Goal: Book appointment/travel/reservation

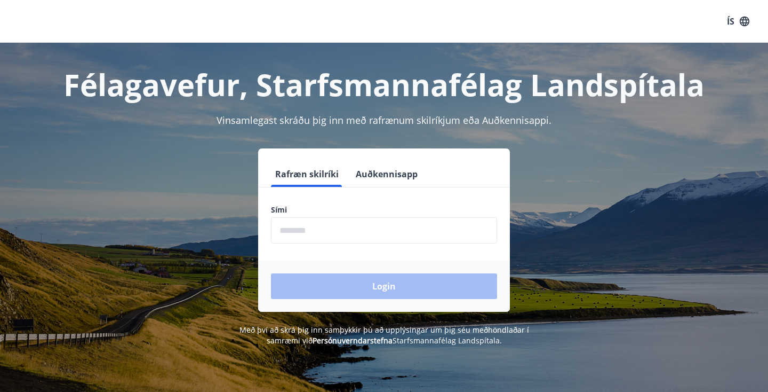
click at [364, 234] on input "phone" at bounding box center [384, 230] width 226 height 26
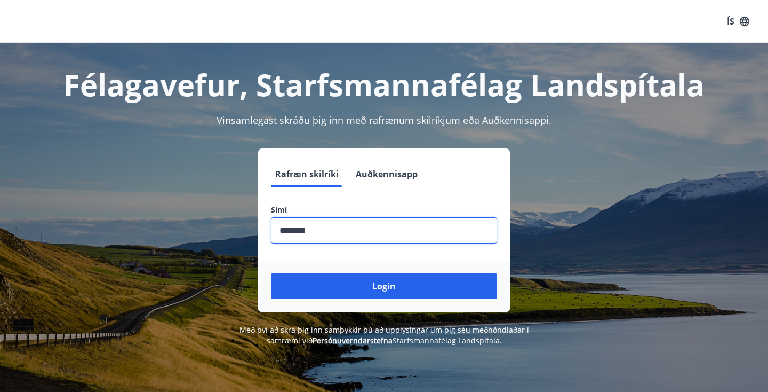
type input "********"
click at [384, 286] on button "Login" at bounding box center [384, 286] width 226 height 26
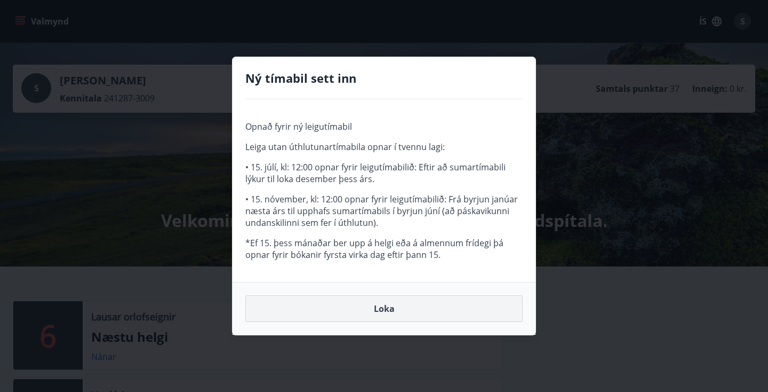
click at [369, 311] on button "Loka" at bounding box center [383, 308] width 277 height 27
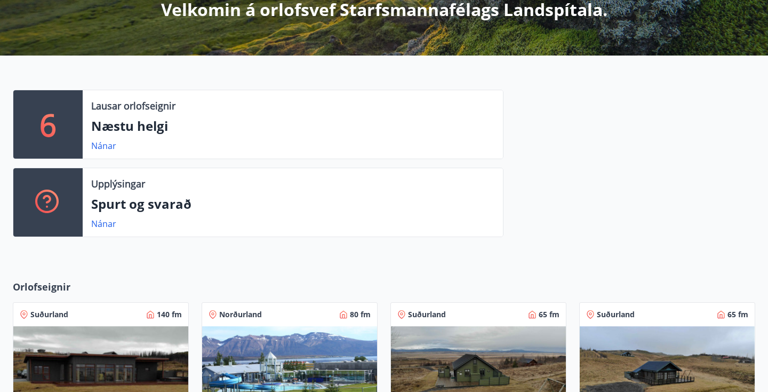
scroll to position [223, 0]
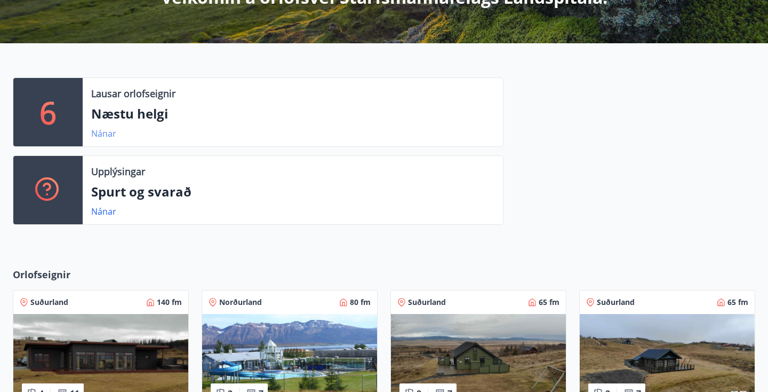
click at [108, 128] on link "Nánar" at bounding box center [103, 134] width 25 height 12
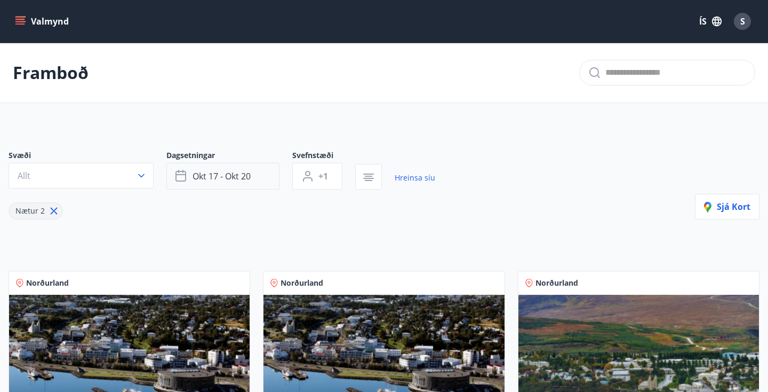
click at [234, 176] on span "okt 17 - okt 20" at bounding box center [222, 176] width 58 height 12
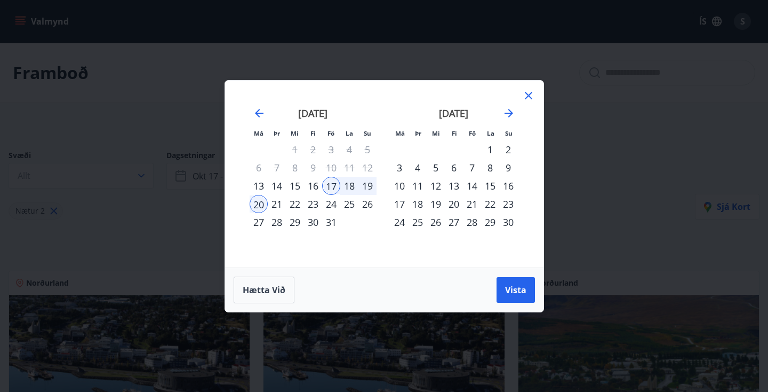
click at [315, 203] on div "23" at bounding box center [313, 204] width 18 height 18
click at [276, 222] on div "28" at bounding box center [277, 222] width 18 height 18
click at [259, 225] on div "27" at bounding box center [259, 222] width 18 height 18
click at [508, 290] on span "Vista" at bounding box center [515, 290] width 21 height 12
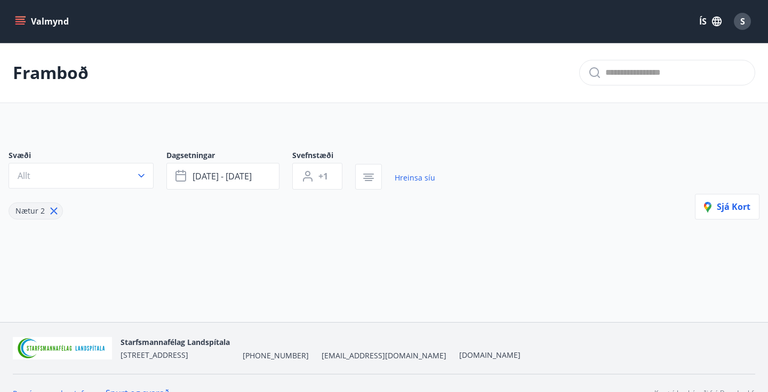
click at [34, 24] on button "Valmynd" at bounding box center [43, 21] width 60 height 19
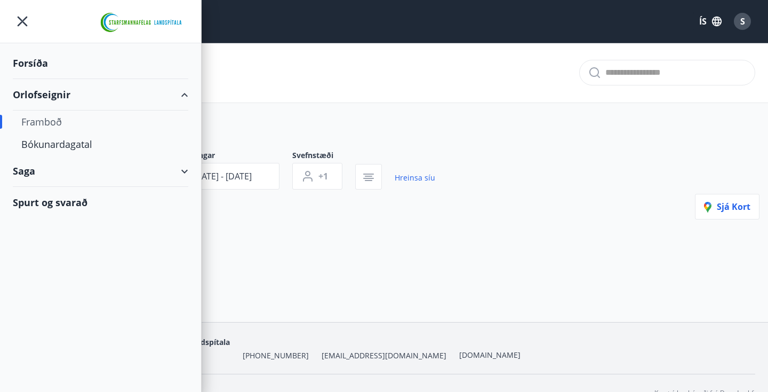
click at [61, 94] on div "Orlofseignir" at bounding box center [101, 94] width 176 height 31
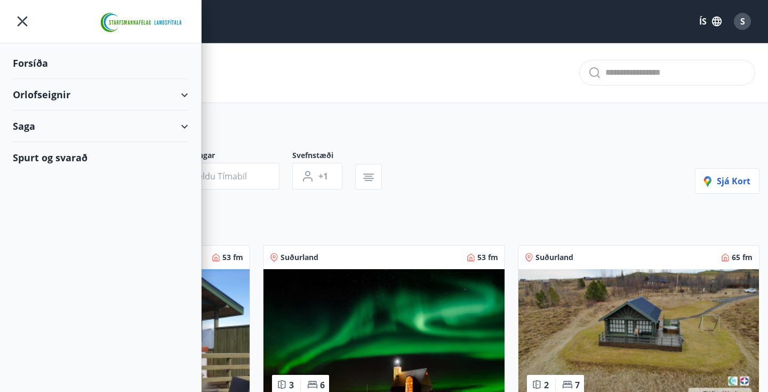
type input "*"
click at [61, 94] on div "Orlofseignir" at bounding box center [101, 94] width 176 height 31
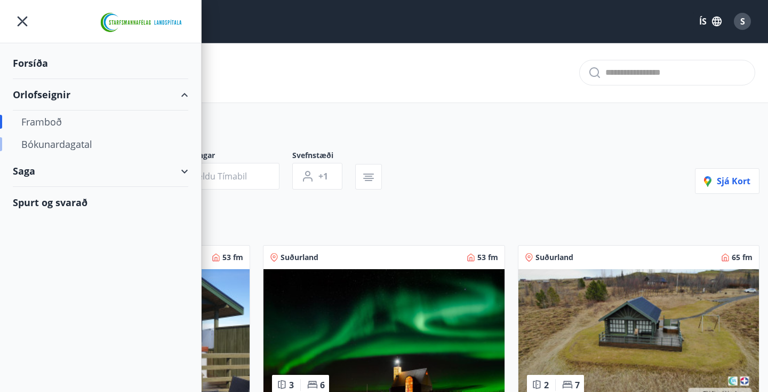
click at [58, 145] on div "Bókunardagatal" at bounding box center [100, 144] width 158 height 22
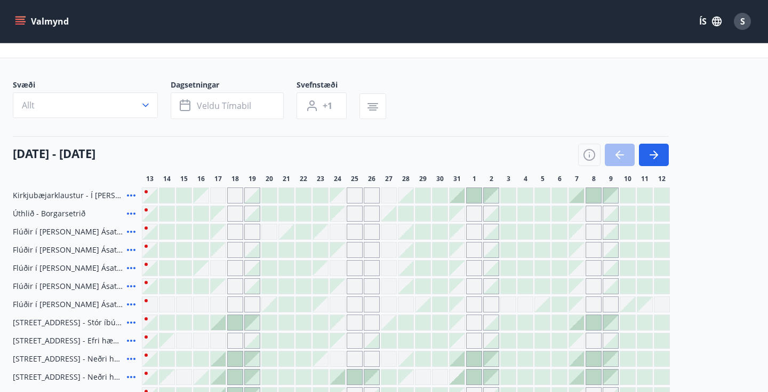
scroll to position [44, 0]
click at [655, 149] on icon "button" at bounding box center [654, 155] width 13 height 13
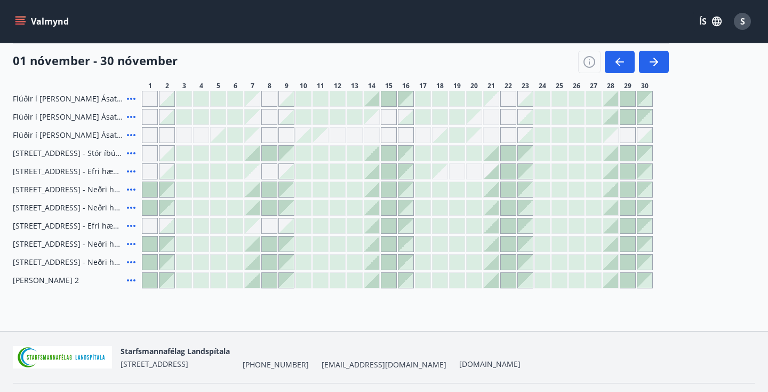
scroll to position [215, 0]
click at [651, 57] on icon "button" at bounding box center [654, 61] width 13 height 13
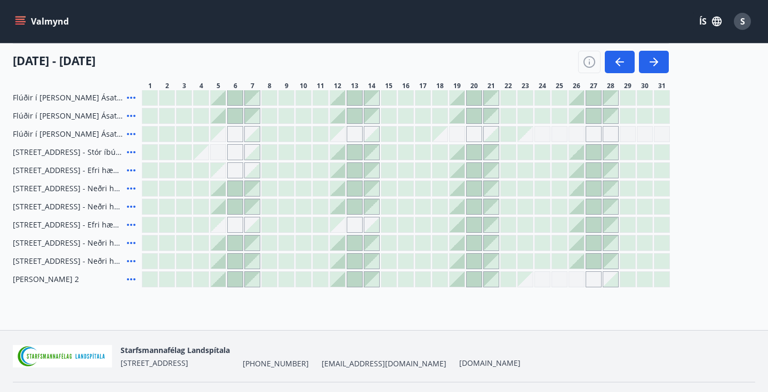
click at [341, 281] on div at bounding box center [337, 279] width 15 height 15
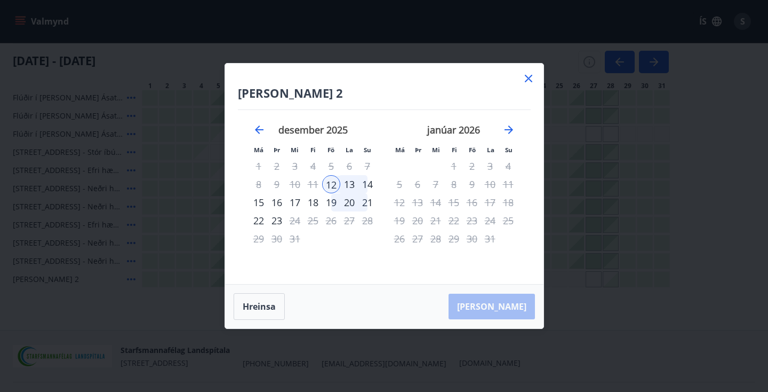
click at [527, 79] on icon at bounding box center [528, 78] width 7 height 7
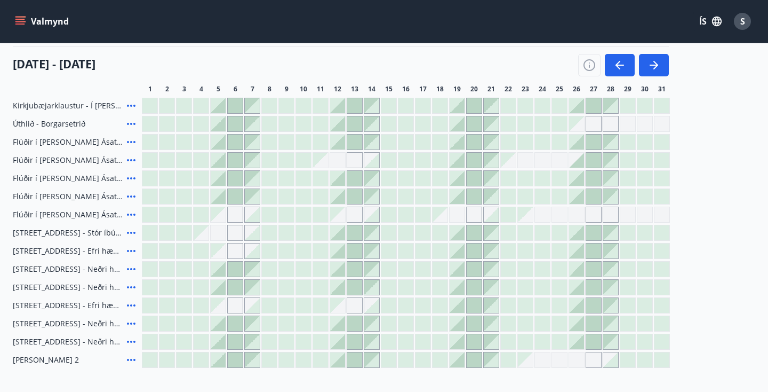
scroll to position [83, 0]
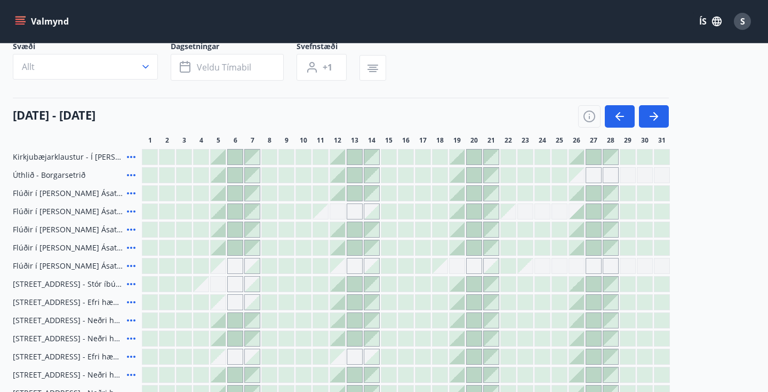
click at [222, 191] on div at bounding box center [218, 193] width 15 height 15
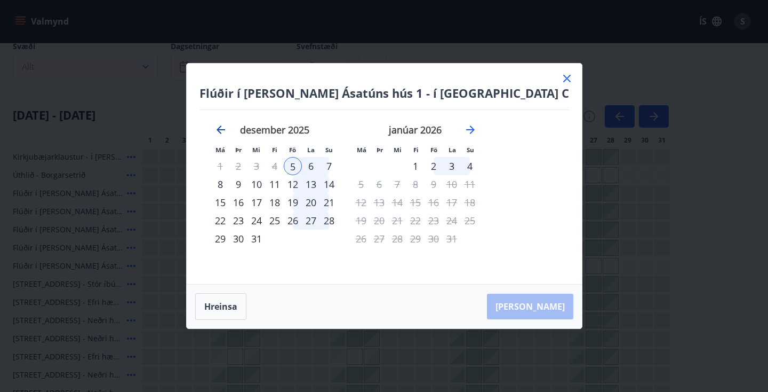
click at [227, 131] on icon "Move backward to switch to the previous month." at bounding box center [220, 129] width 13 height 13
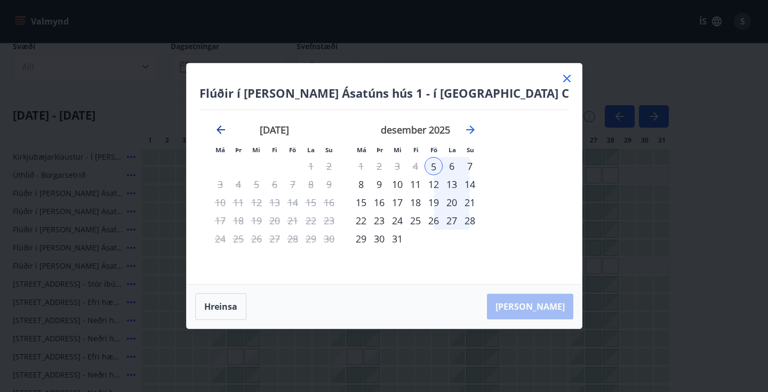
click at [227, 131] on icon "Move backward to switch to the previous month." at bounding box center [220, 129] width 13 height 13
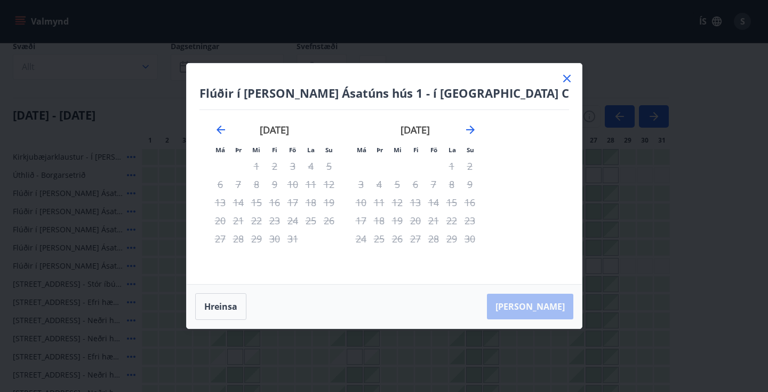
click at [563, 81] on icon at bounding box center [566, 78] width 7 height 7
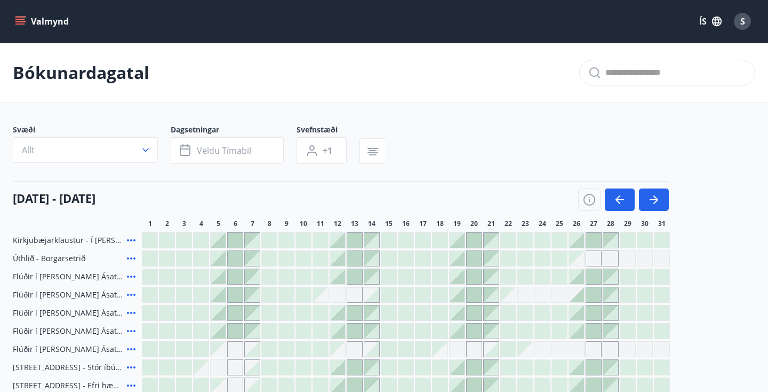
scroll to position [0, 0]
click at [41, 17] on button "Valmynd" at bounding box center [43, 21] width 60 height 19
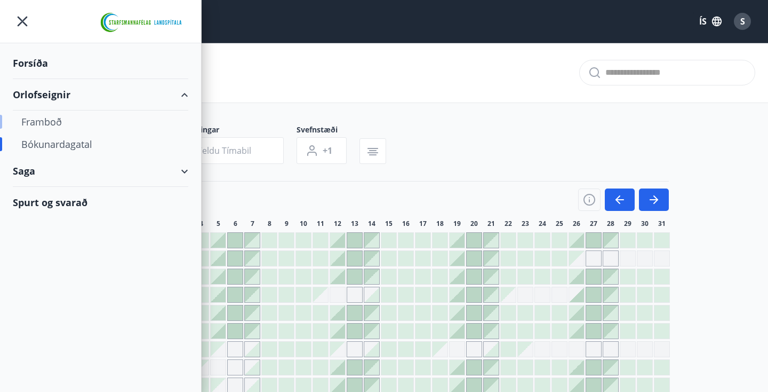
click at [36, 122] on div "Framboð" at bounding box center [100, 121] width 158 height 22
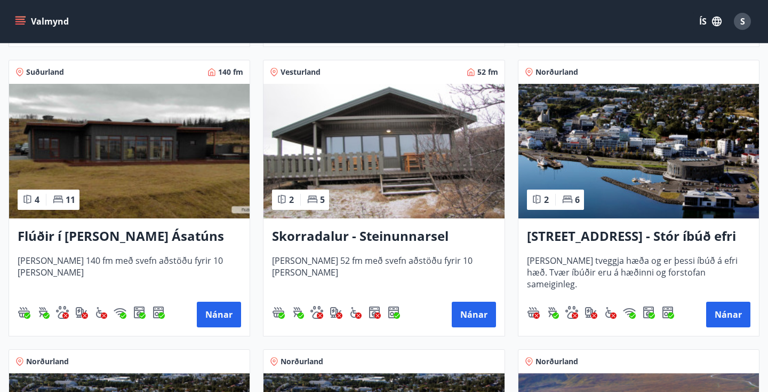
scroll to position [765, 0]
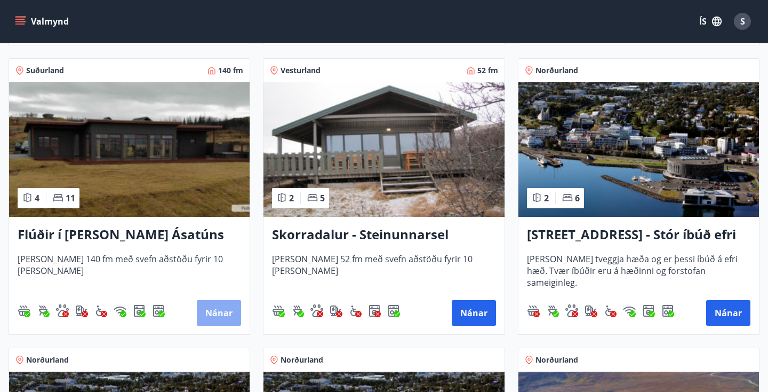
click at [220, 317] on button "Nánar" at bounding box center [219, 313] width 44 height 26
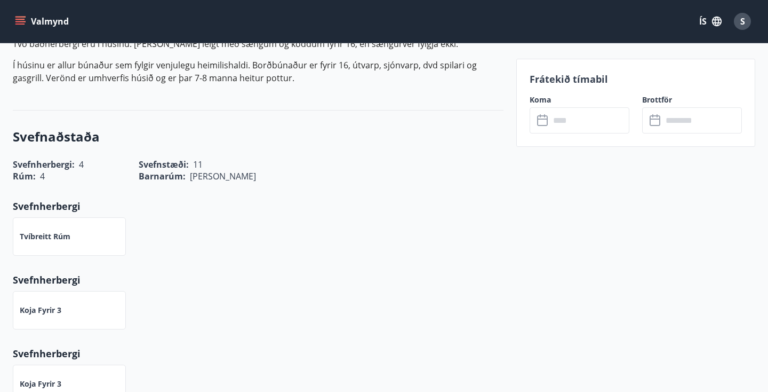
scroll to position [439, 0]
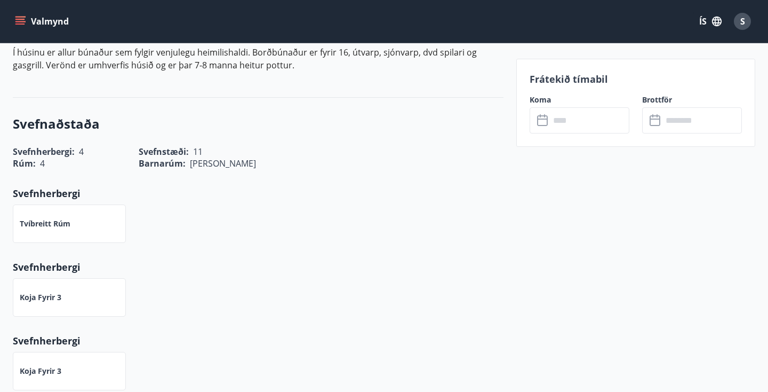
click at [556, 129] on input "text" at bounding box center [589, 120] width 79 height 26
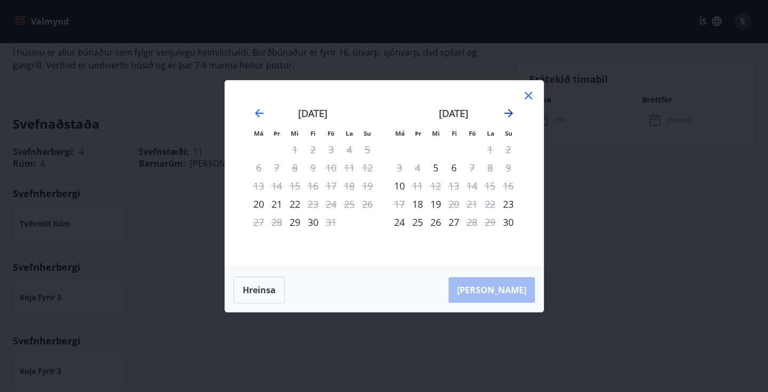
click at [511, 107] on icon "Move forward to switch to the next month." at bounding box center [509, 113] width 13 height 13
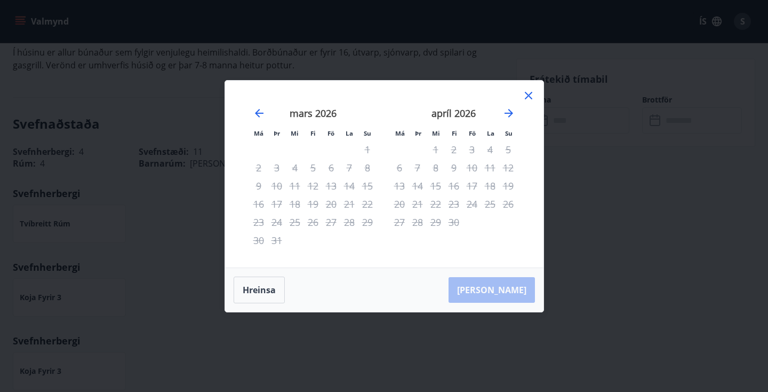
click at [527, 96] on icon at bounding box center [528, 95] width 13 height 13
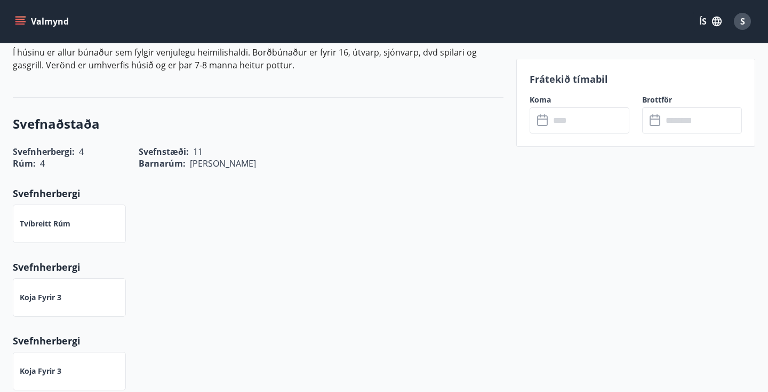
click at [44, 26] on button "Valmynd" at bounding box center [43, 21] width 60 height 19
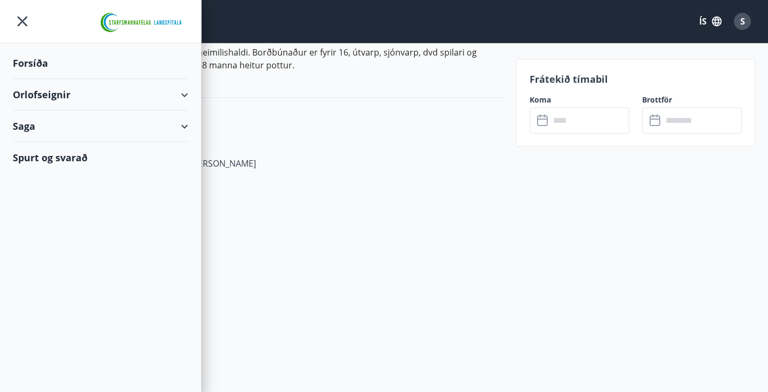
click at [35, 53] on div "Forsíða" at bounding box center [101, 62] width 176 height 31
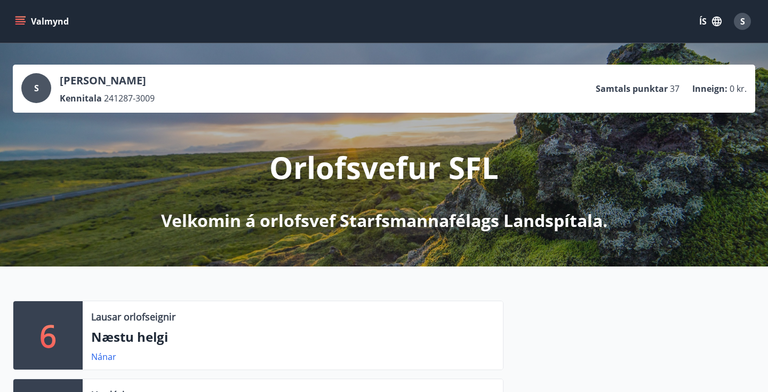
click at [37, 19] on button "Valmynd" at bounding box center [43, 21] width 60 height 19
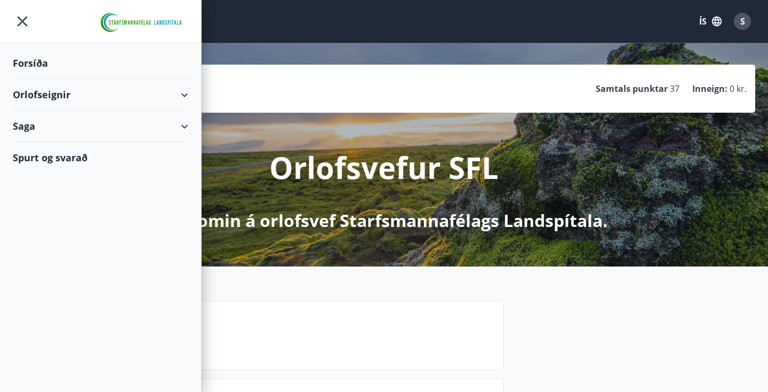
click at [45, 62] on div "Forsíða" at bounding box center [101, 62] width 176 height 31
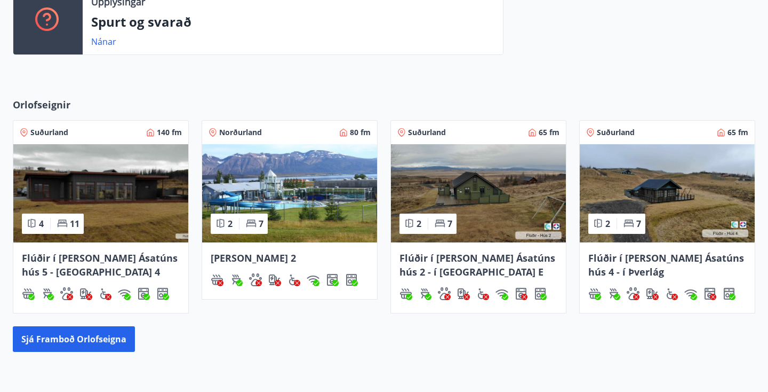
scroll to position [393, 0]
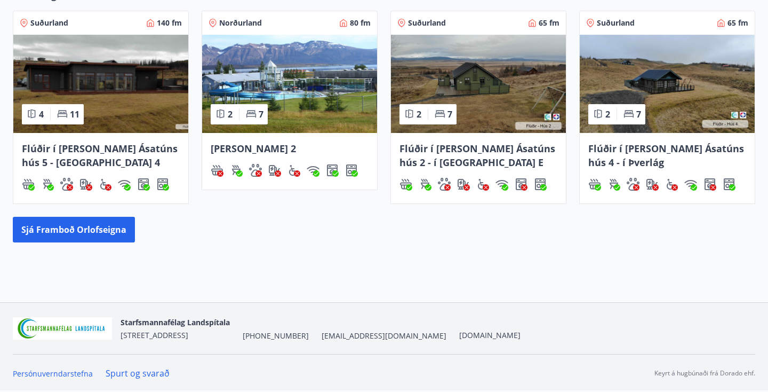
click at [271, 91] on img at bounding box center [289, 84] width 175 height 98
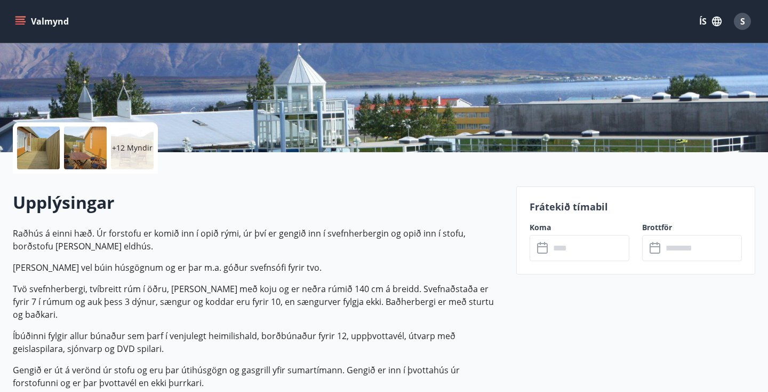
scroll to position [320, 0]
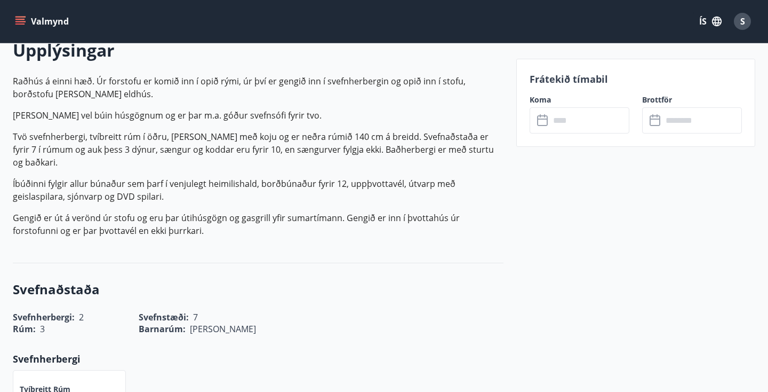
click at [567, 108] on input "text" at bounding box center [589, 120] width 79 height 26
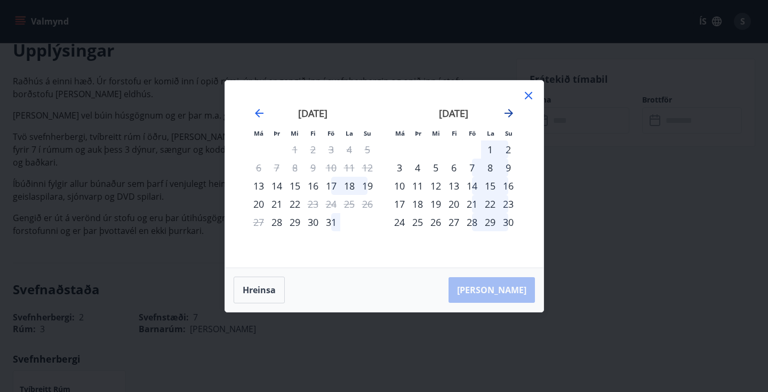
click at [510, 113] on icon "Move forward to switch to the next month." at bounding box center [509, 113] width 9 height 9
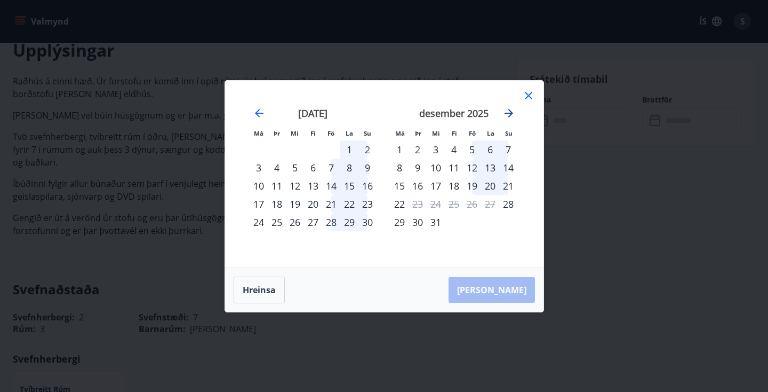
click at [510, 113] on icon "Move forward to switch to the next month." at bounding box center [509, 113] width 9 height 9
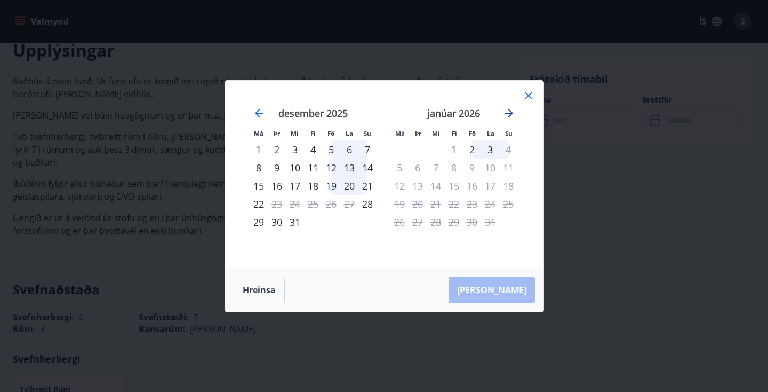
click at [510, 113] on icon "Move forward to switch to the next month." at bounding box center [509, 113] width 9 height 9
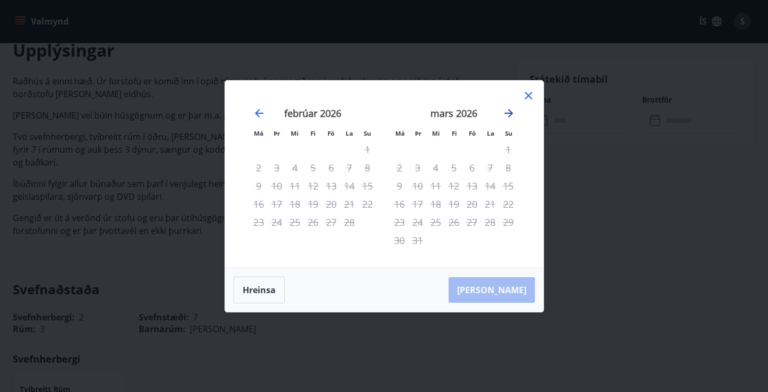
click at [510, 113] on icon "Move forward to switch to the next month." at bounding box center [509, 113] width 9 height 9
click at [529, 96] on icon at bounding box center [528, 95] width 7 height 7
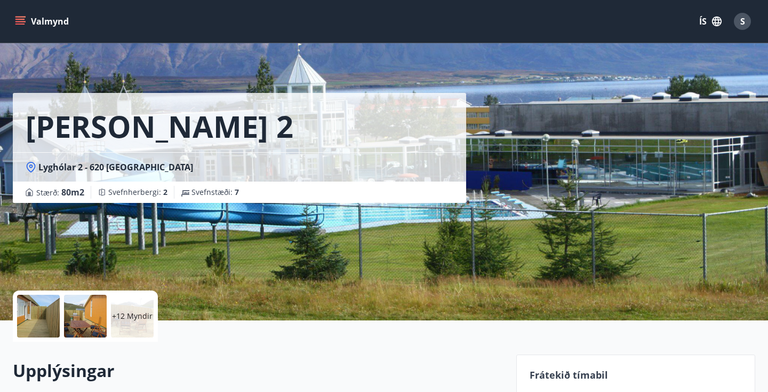
scroll to position [0, 0]
